Goal: Task Accomplishment & Management: Complete application form

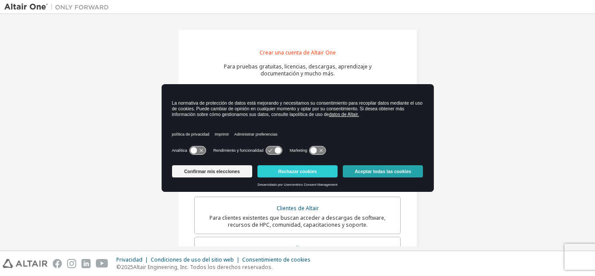
click at [380, 170] on font "Aceptar todas las cookies" at bounding box center [383, 171] width 57 height 5
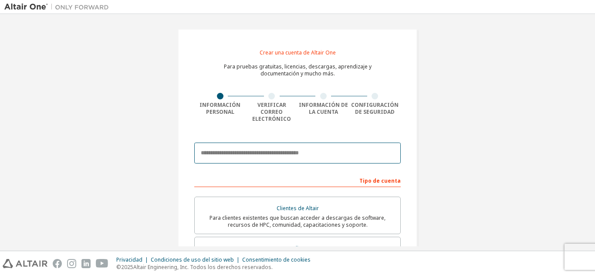
click at [282, 147] on input "email" at bounding box center [297, 153] width 207 height 21
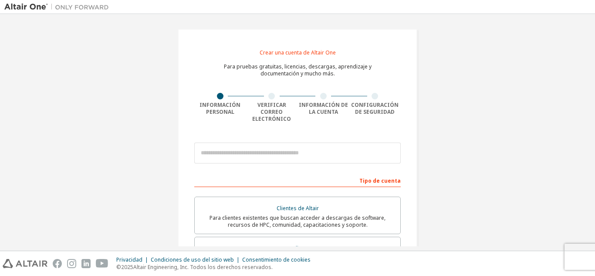
click at [143, 160] on div "Crear una cuenta de Altair One Para pruebas gratuitas, licencias, descargas, ap…" at bounding box center [297, 257] width 587 height 478
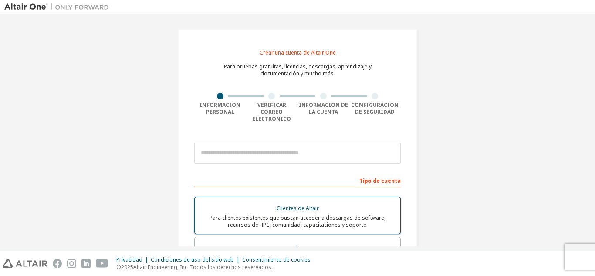
scroll to position [44, 0]
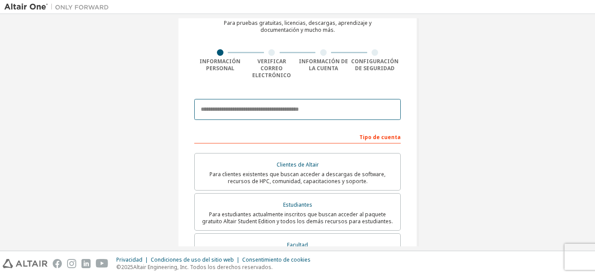
click at [272, 99] on input "email" at bounding box center [297, 109] width 207 height 21
type input "*"
type input "**********"
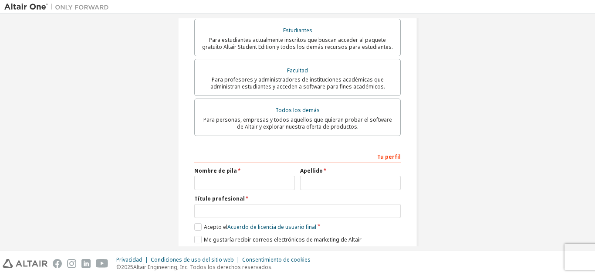
scroll to position [243, 0]
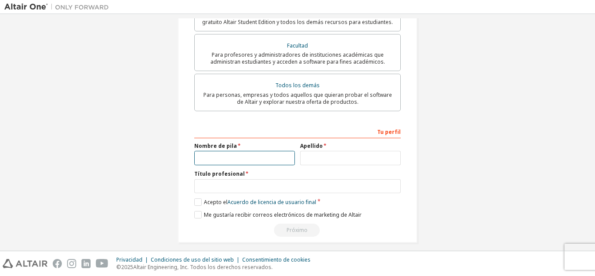
click at [207, 153] on input "text" at bounding box center [244, 158] width 101 height 14
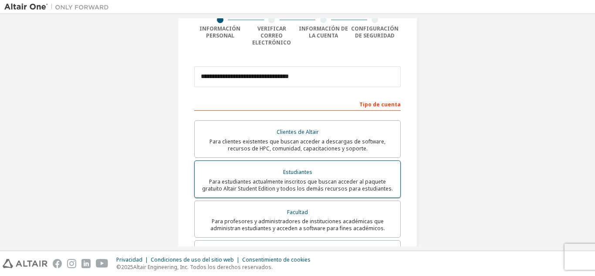
scroll to position [0, 0]
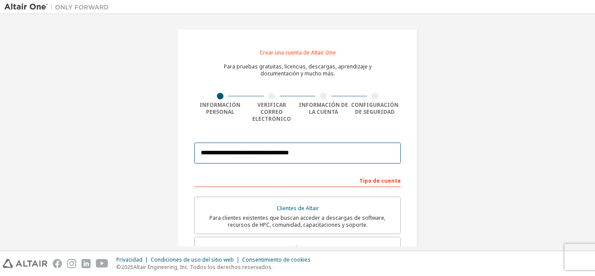
click at [324, 144] on input "**********" at bounding box center [297, 153] width 207 height 21
click at [296, 52] on font "Crear una cuenta de Altair One" at bounding box center [298, 52] width 76 height 7
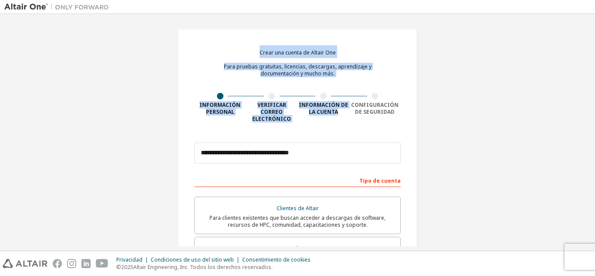
drag, startPoint x: 257, startPoint y: 52, endPoint x: 343, endPoint y: 122, distance: 111.2
click at [343, 122] on div "**********" at bounding box center [298, 257] width 240 height 457
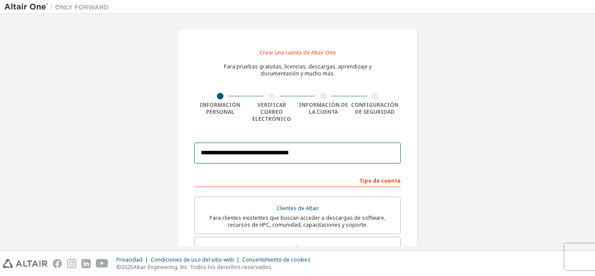
click at [335, 153] on input "**********" at bounding box center [297, 153] width 207 height 21
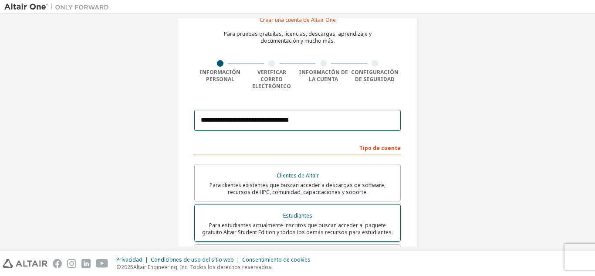
scroll to position [87, 0]
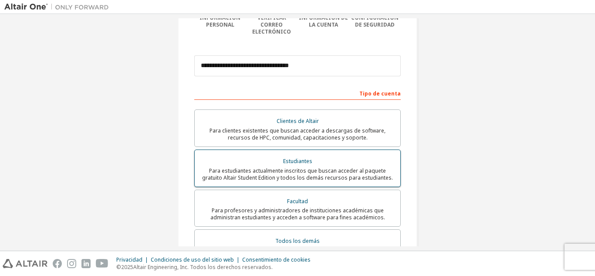
click at [299, 168] on font "Para estudiantes actualmente inscritos que buscan acceder al paquete gratuito A…" at bounding box center [297, 174] width 191 height 14
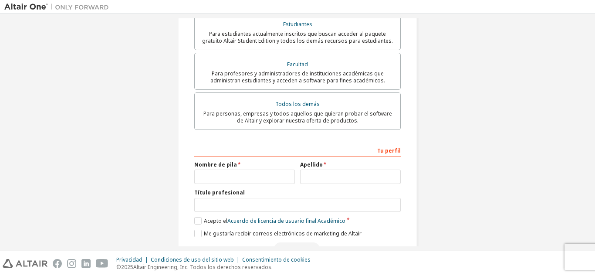
scroll to position [243, 0]
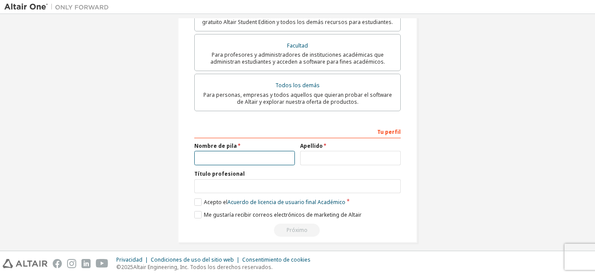
click at [240, 153] on input "text" at bounding box center [244, 158] width 101 height 14
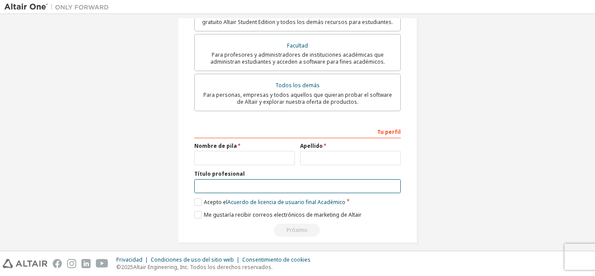
click at [278, 179] on input "text" at bounding box center [297, 186] width 207 height 14
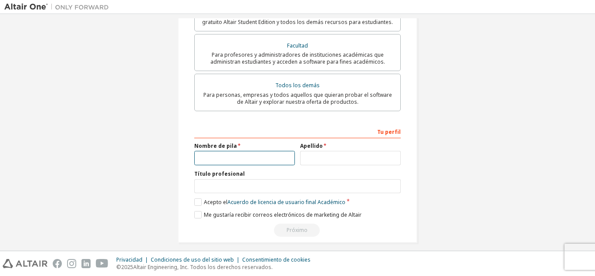
click at [226, 151] on input "text" at bounding box center [244, 158] width 101 height 14
type input "******"
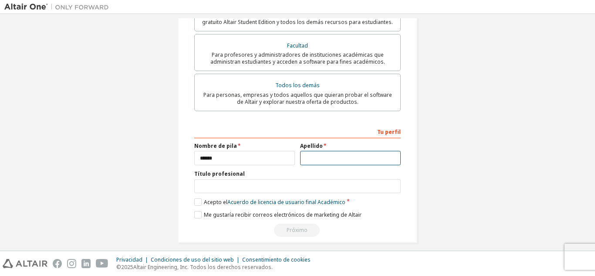
click at [340, 151] on input "text" at bounding box center [350, 158] width 101 height 14
type input "*"
type input "****"
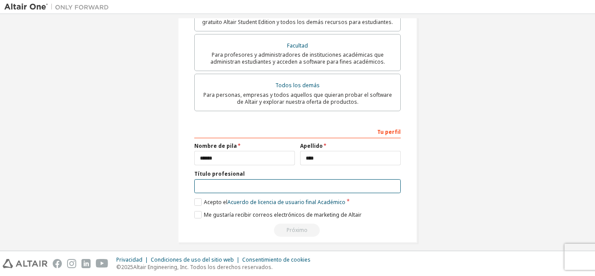
click at [265, 183] on input "text" at bounding box center [297, 186] width 207 height 14
type input "**********"
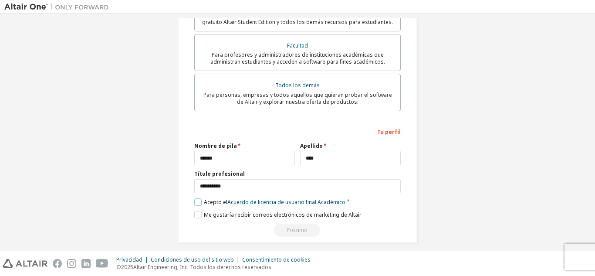
click at [200, 198] on label "Acepto el Acuerdo de licencia de usuario final Académico" at bounding box center [269, 201] width 151 height 7
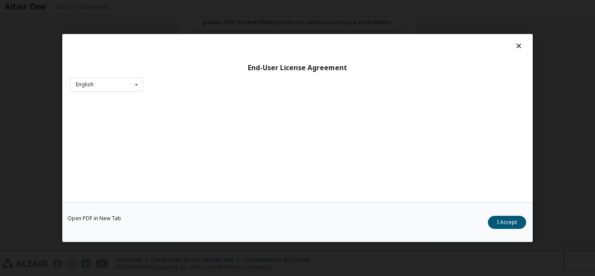
click at [192, 211] on div "Open PDF in New Tab I Accept" at bounding box center [297, 222] width 471 height 40
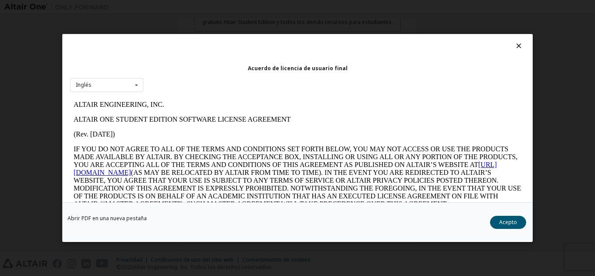
scroll to position [0, 0]
click at [507, 226] on font "Acepto" at bounding box center [508, 221] width 18 height 7
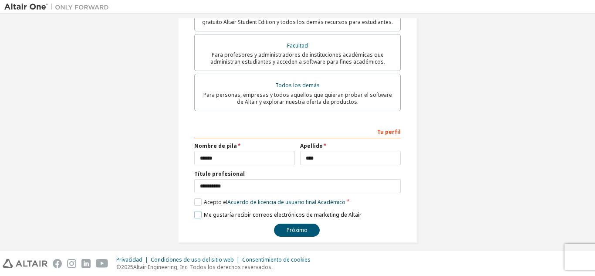
click at [194, 211] on label "Me gustaría recibir correos electrónicos de marketing de Altair" at bounding box center [277, 214] width 167 height 7
click at [307, 224] on button "Próximo" at bounding box center [297, 230] width 46 height 13
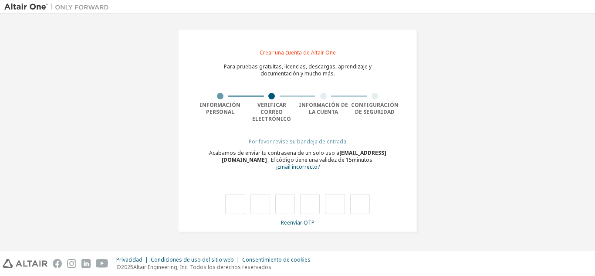
type input "*"
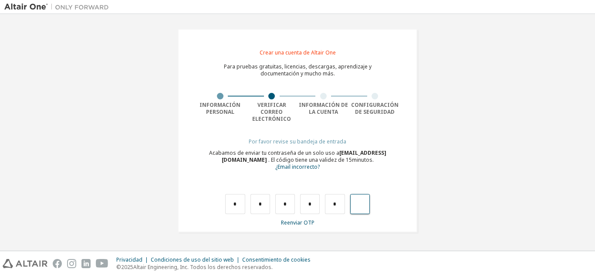
type input "*"
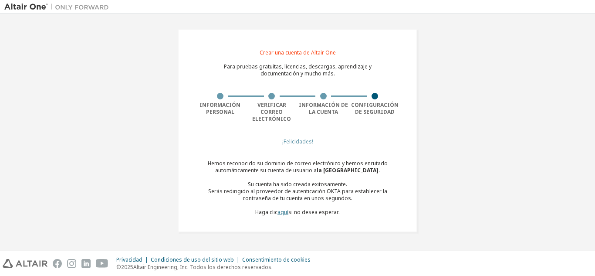
click at [288, 208] on font "aquí" at bounding box center [283, 211] width 11 height 7
